Goal: Obtain resource: Obtain resource

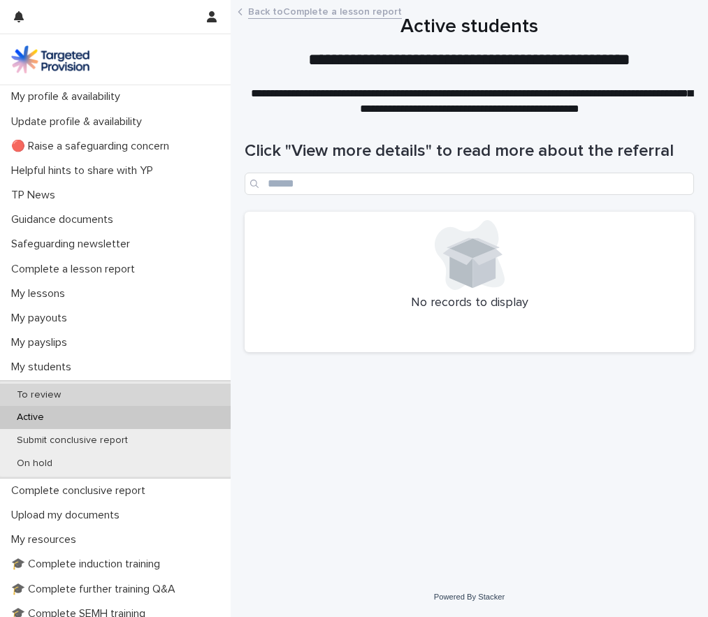
click at [45, 388] on div "To review" at bounding box center [115, 395] width 231 height 23
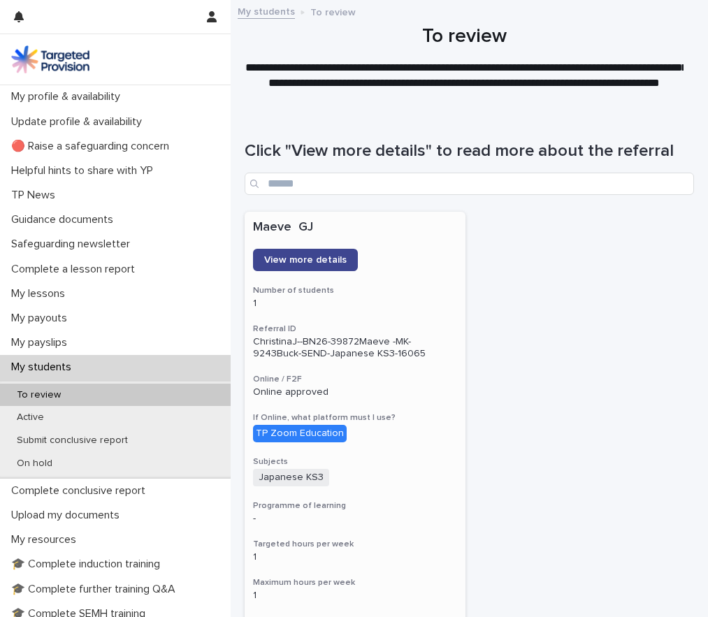
click at [324, 266] on link "View more details" at bounding box center [305, 260] width 105 height 22
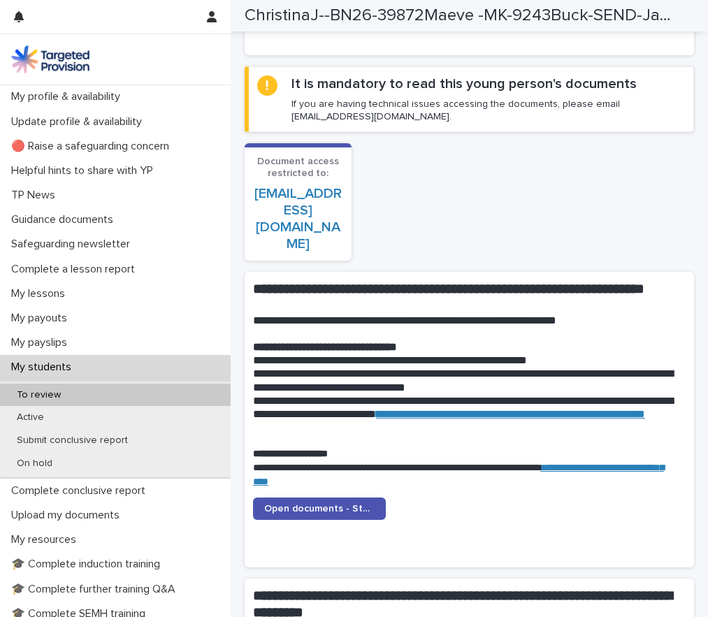
scroll to position [1231, 0]
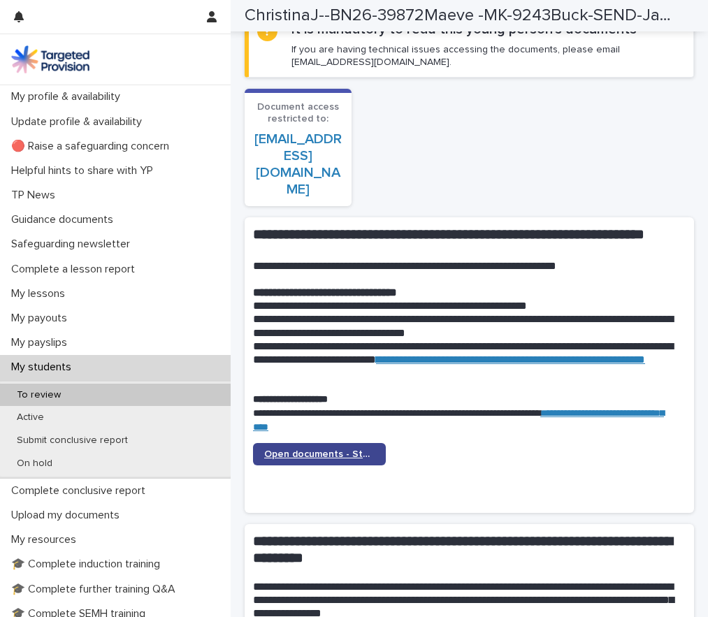
click at [292, 461] on link "Open documents - Student 1" at bounding box center [319, 454] width 133 height 22
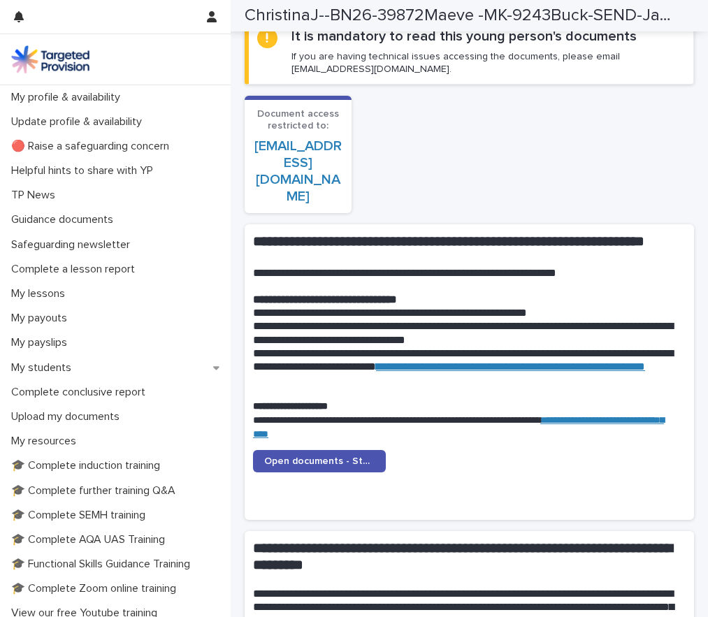
scroll to position [1224, 0]
click at [295, 467] on link "Open documents - Student 1" at bounding box center [319, 461] width 133 height 22
